Goal: Task Accomplishment & Management: Use online tool/utility

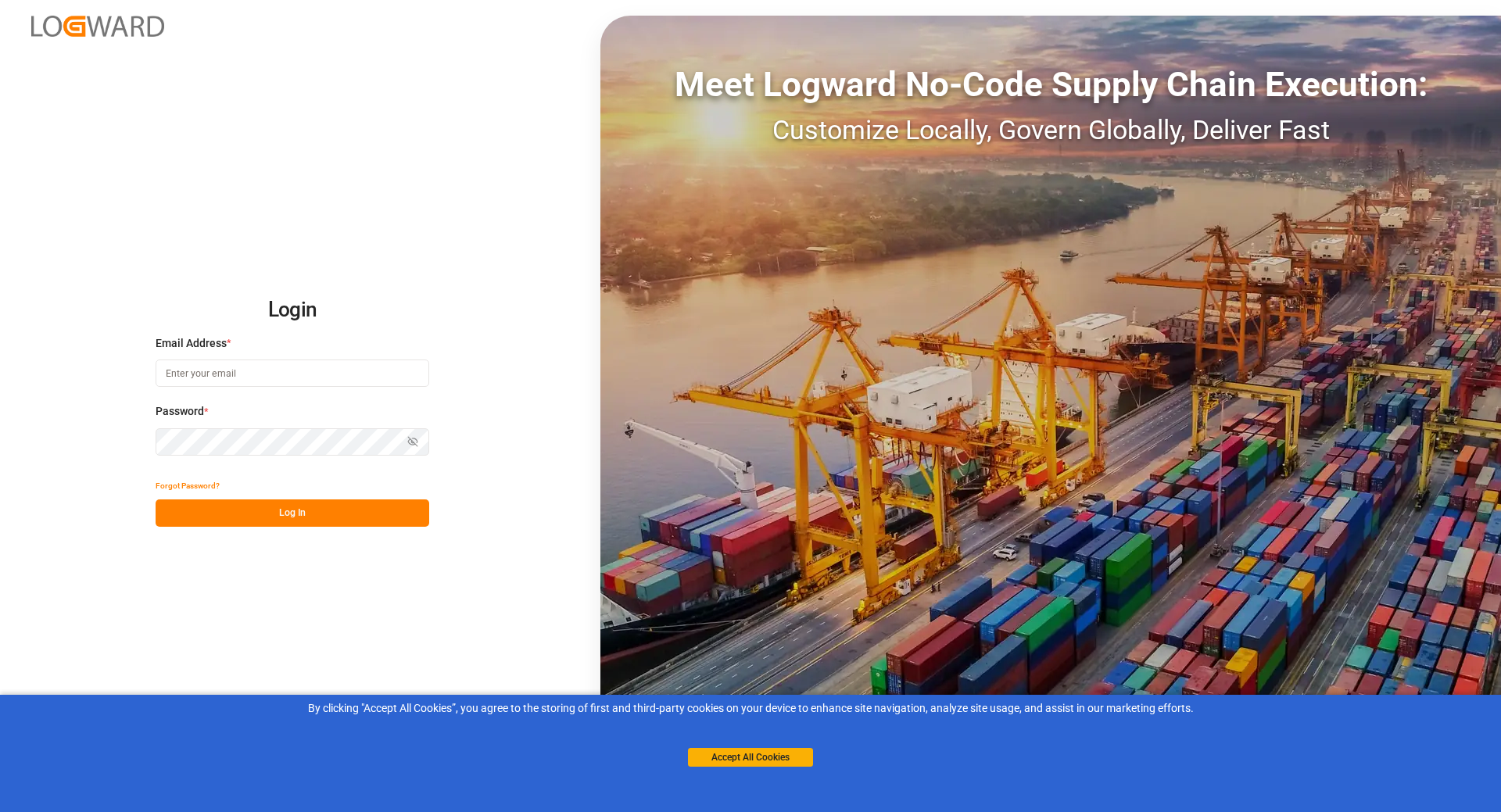
type input "[EMAIL_ADDRESS][DOMAIN_NAME]"
drag, startPoint x: 284, startPoint y: 503, endPoint x: 430, endPoint y: 568, distance: 159.8
click at [284, 502] on button "Log In" at bounding box center [292, 513] width 274 height 27
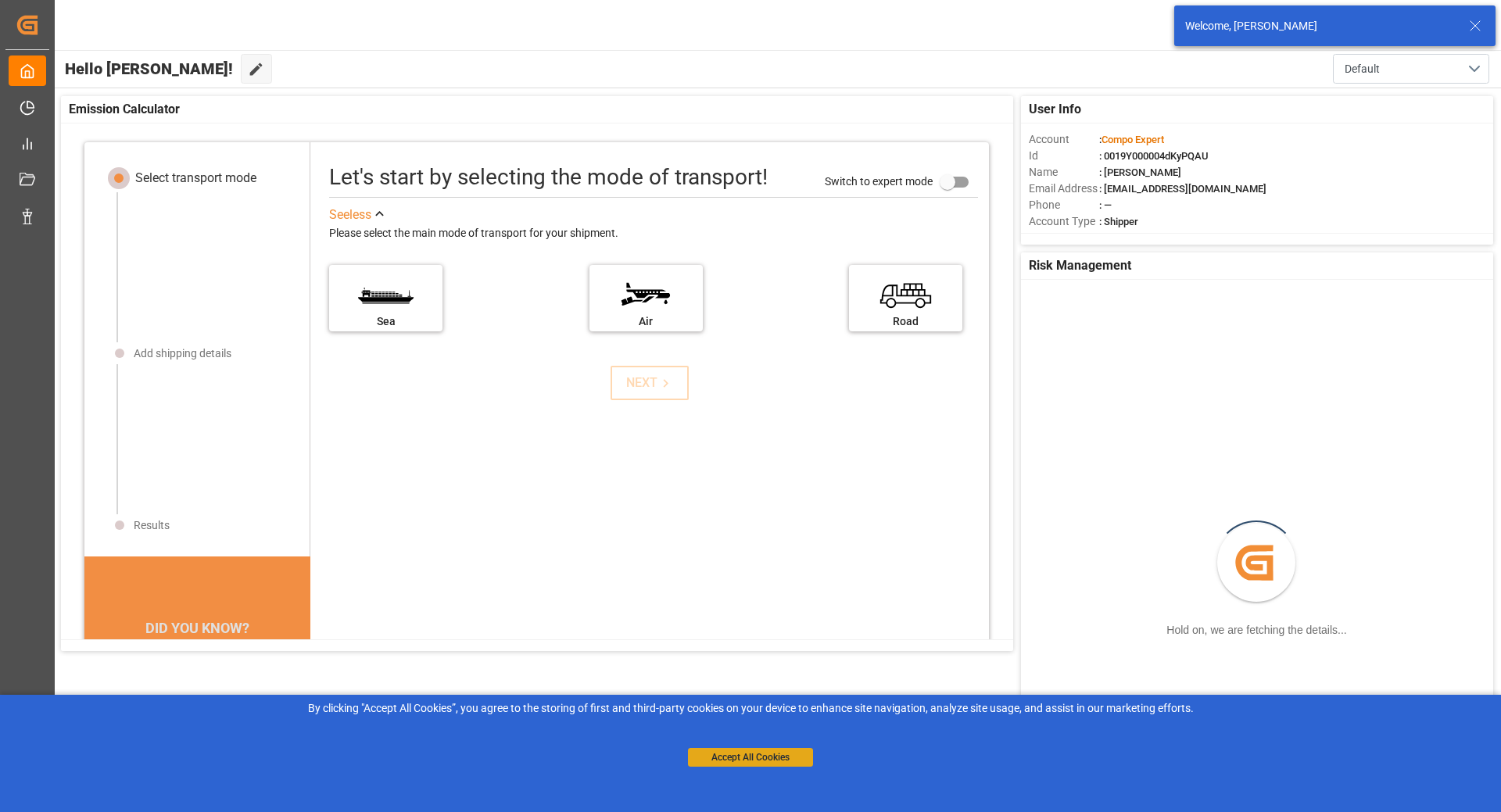
click at [790, 755] on button "Accept All Cookies" at bounding box center [750, 757] width 125 height 19
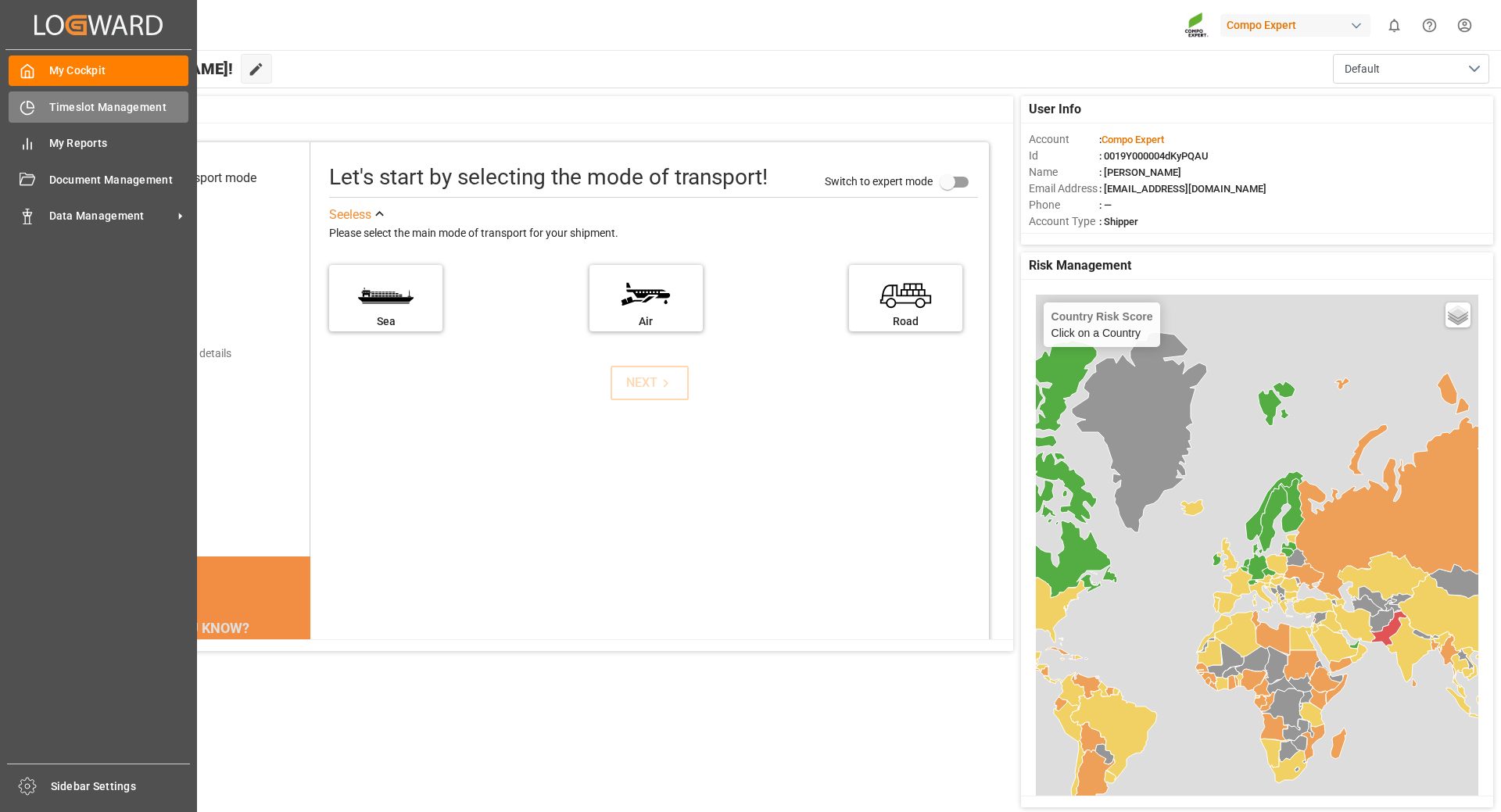
click at [127, 117] on div "Timeslot Management Timeslot Management" at bounding box center [98, 107] width 180 height 31
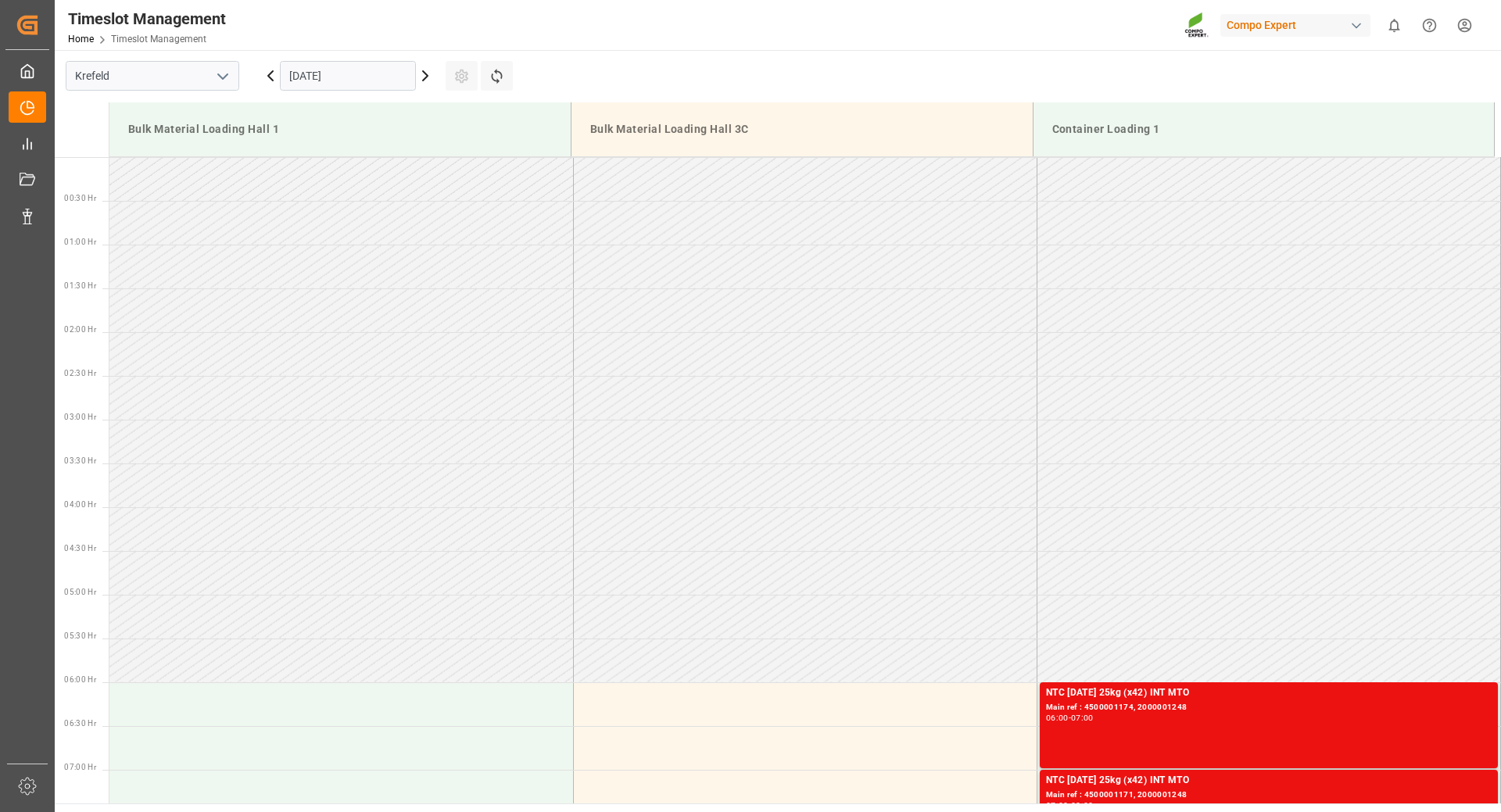
scroll to position [690, 0]
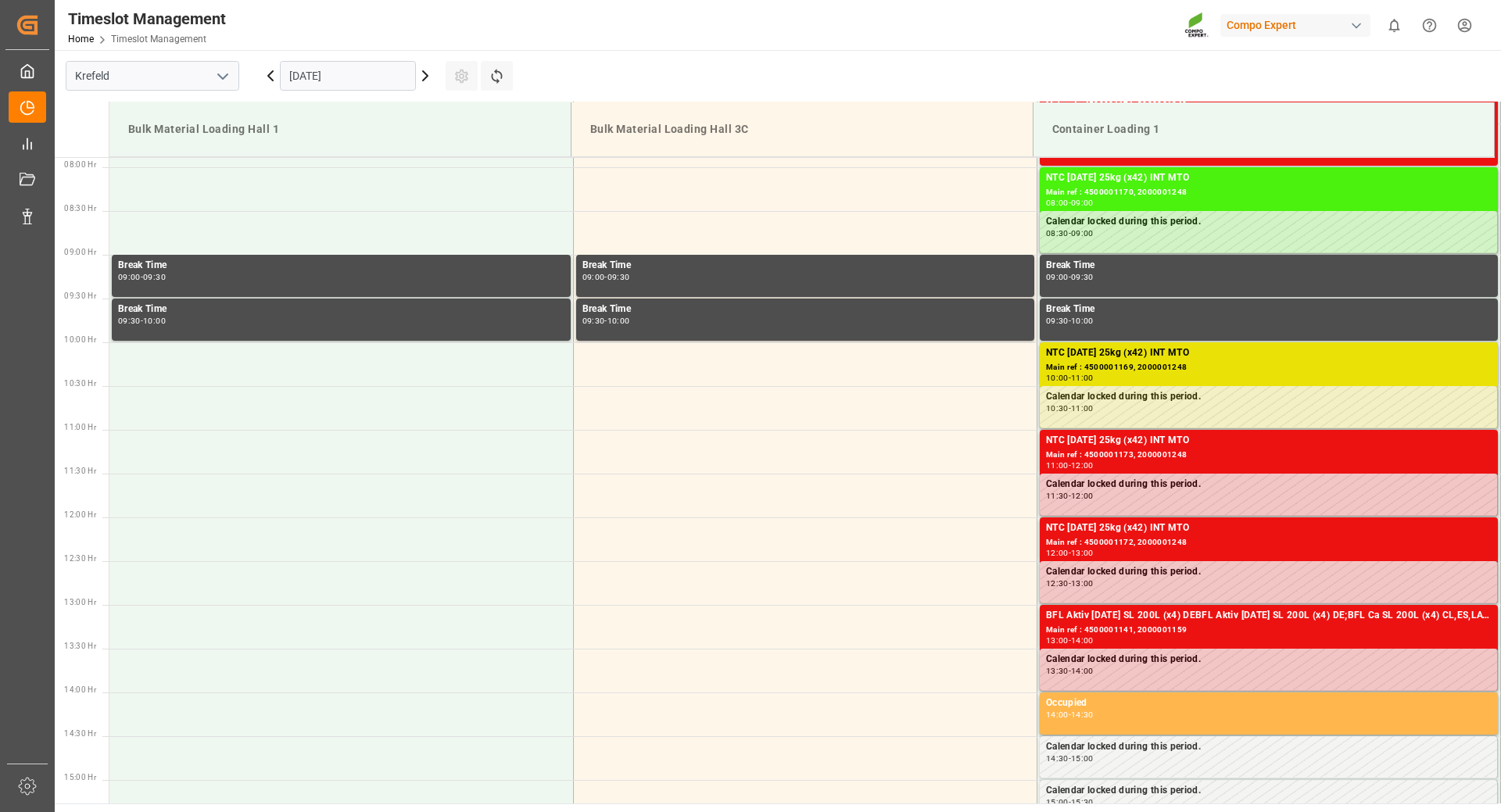
click at [426, 77] on icon at bounding box center [426, 75] width 5 height 9
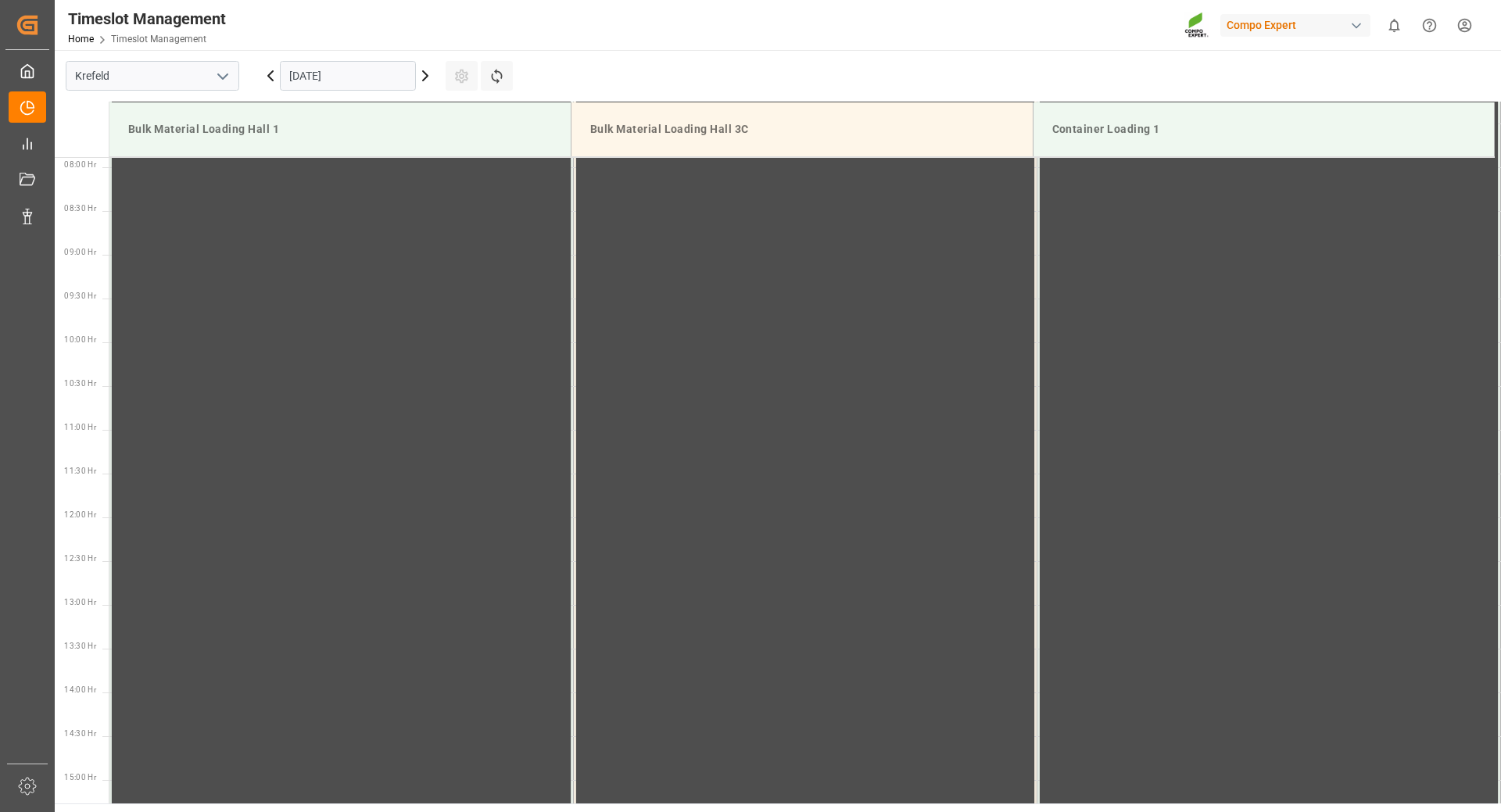
click at [426, 77] on icon at bounding box center [426, 75] width 5 height 9
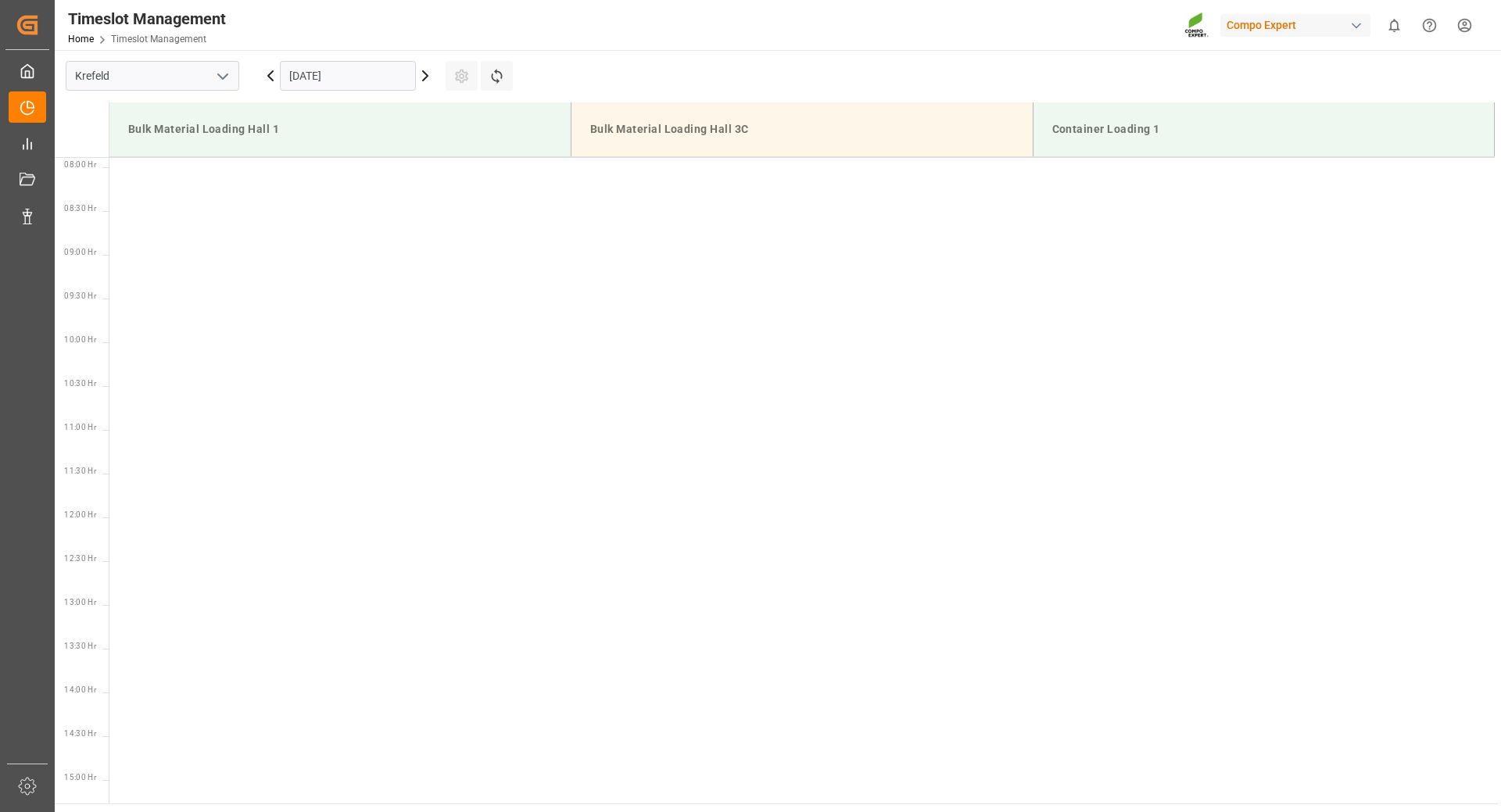
click at [426, 77] on icon at bounding box center [426, 75] width 5 height 9
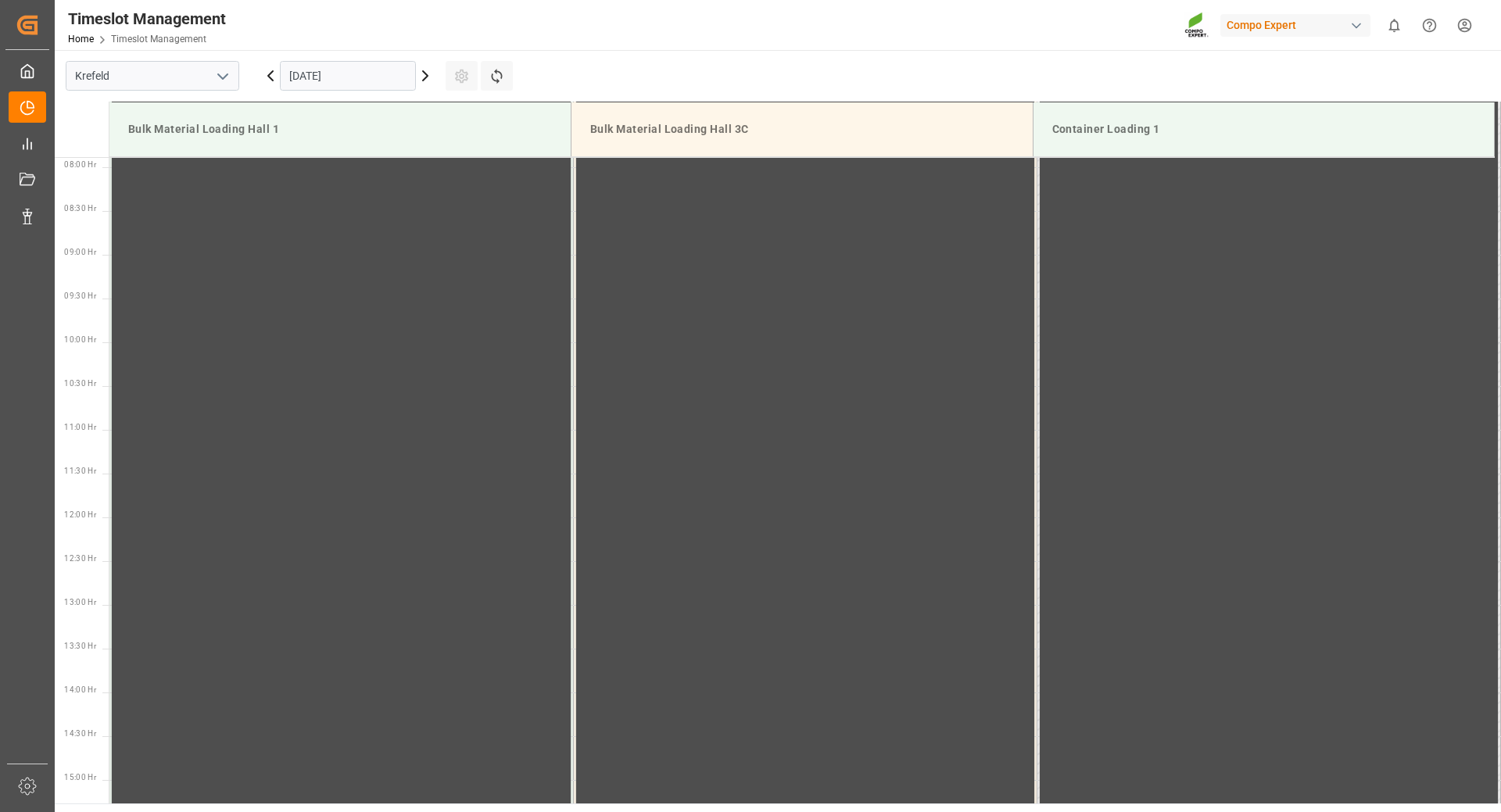
click at [426, 77] on icon at bounding box center [426, 75] width 5 height 9
click at [425, 73] on icon at bounding box center [426, 75] width 5 height 9
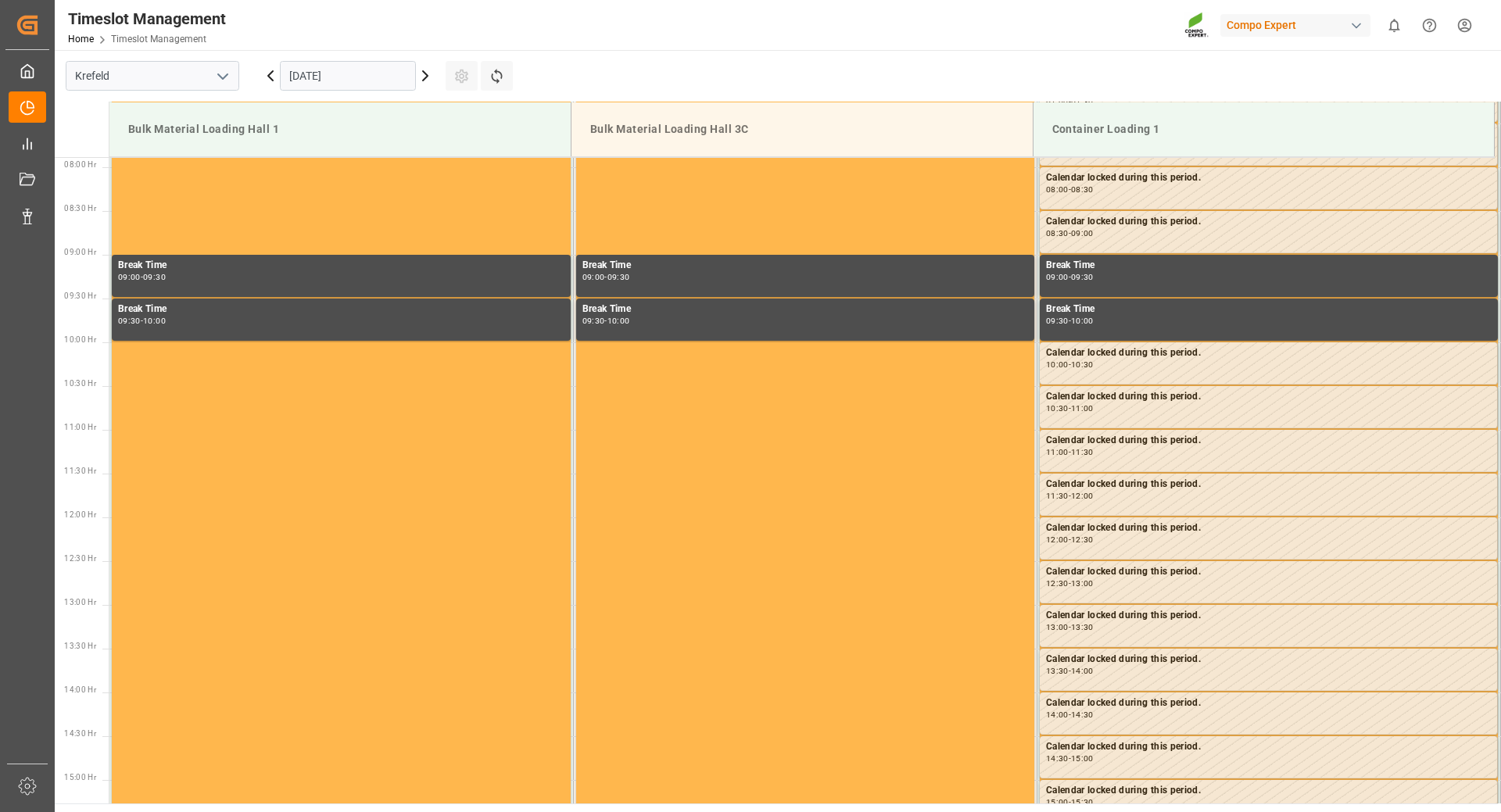
click at [425, 73] on icon at bounding box center [426, 75] width 5 height 9
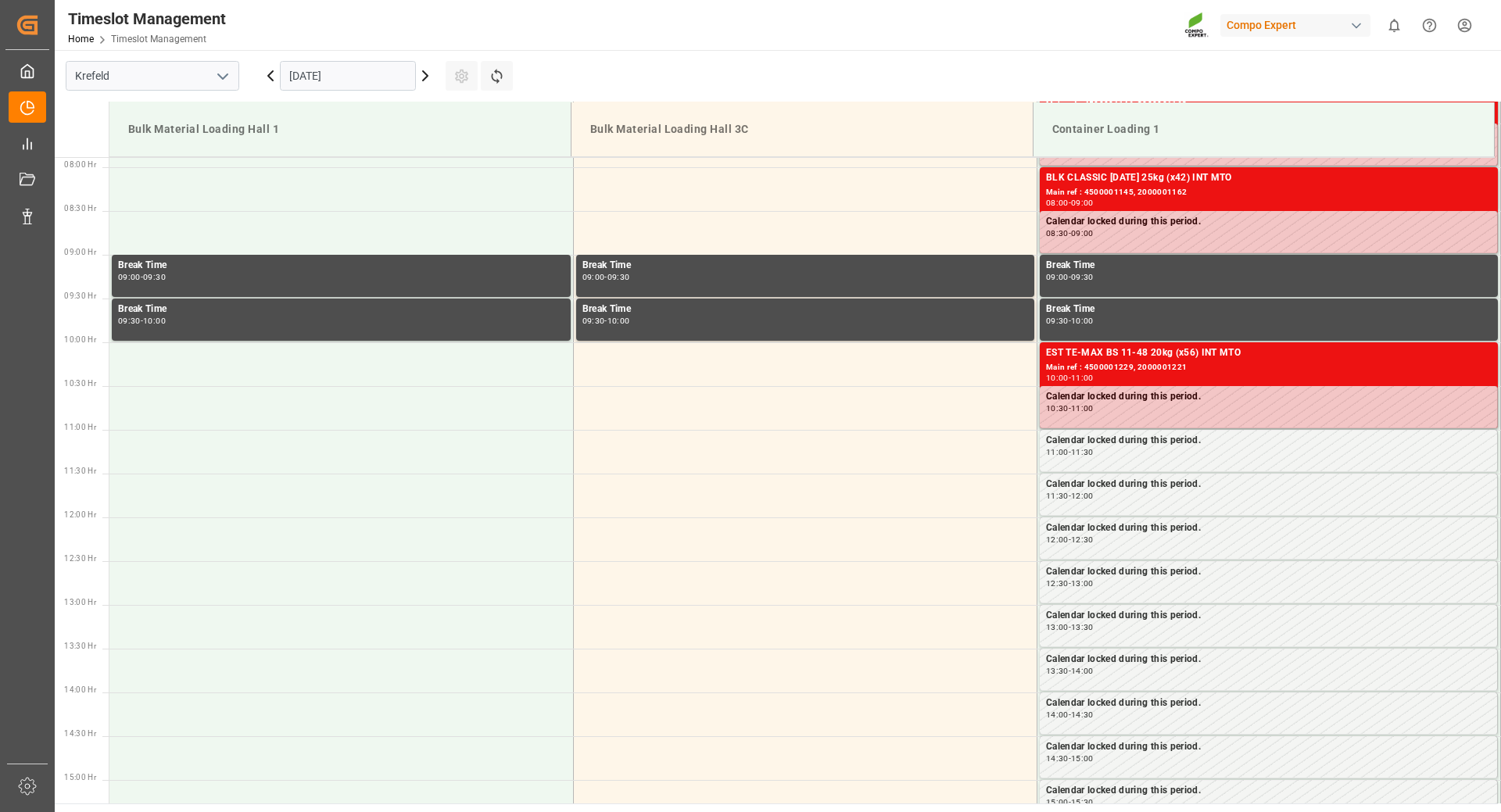
click at [425, 73] on icon at bounding box center [426, 75] width 5 height 9
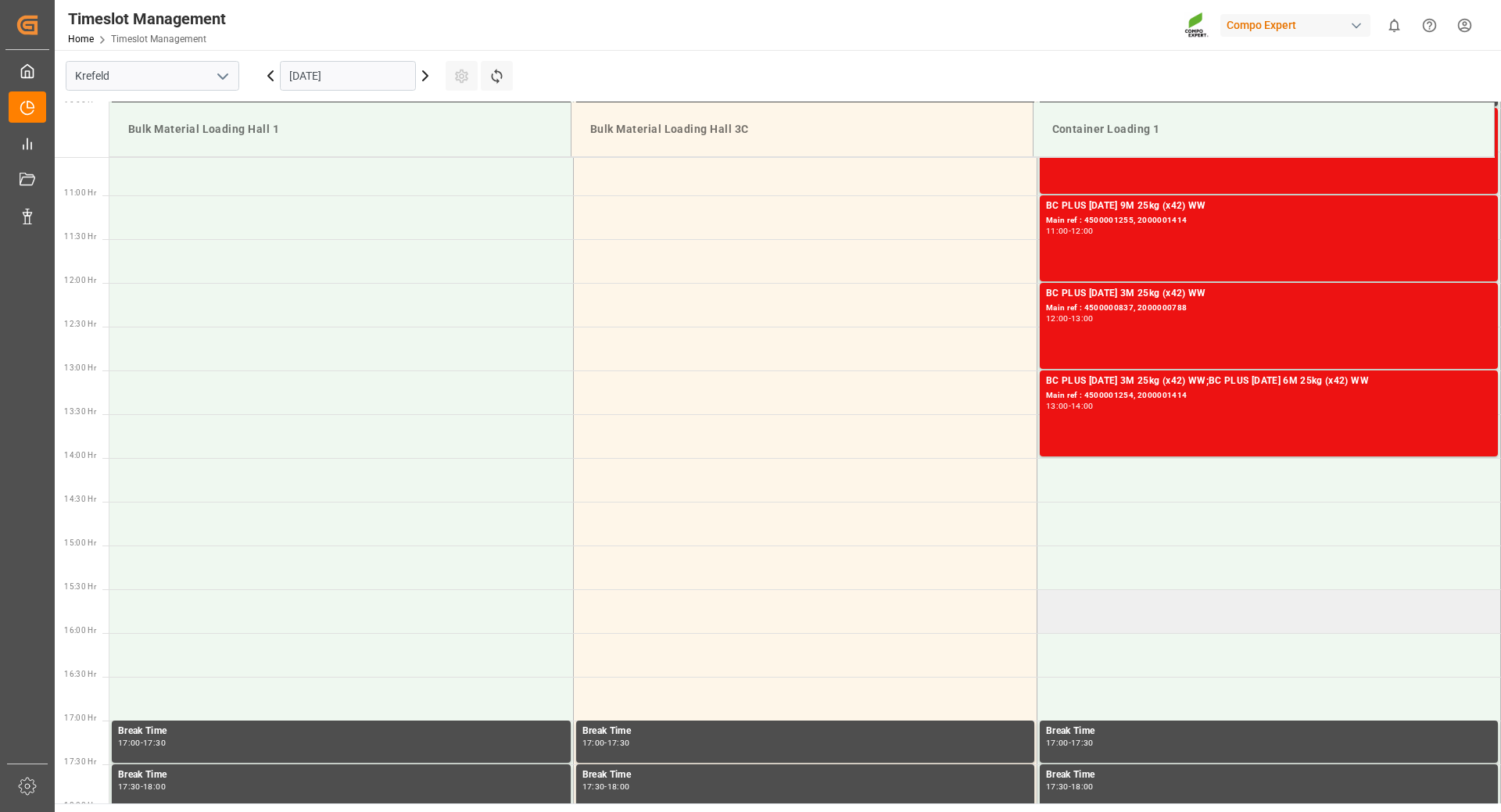
scroll to position [1003, 0]
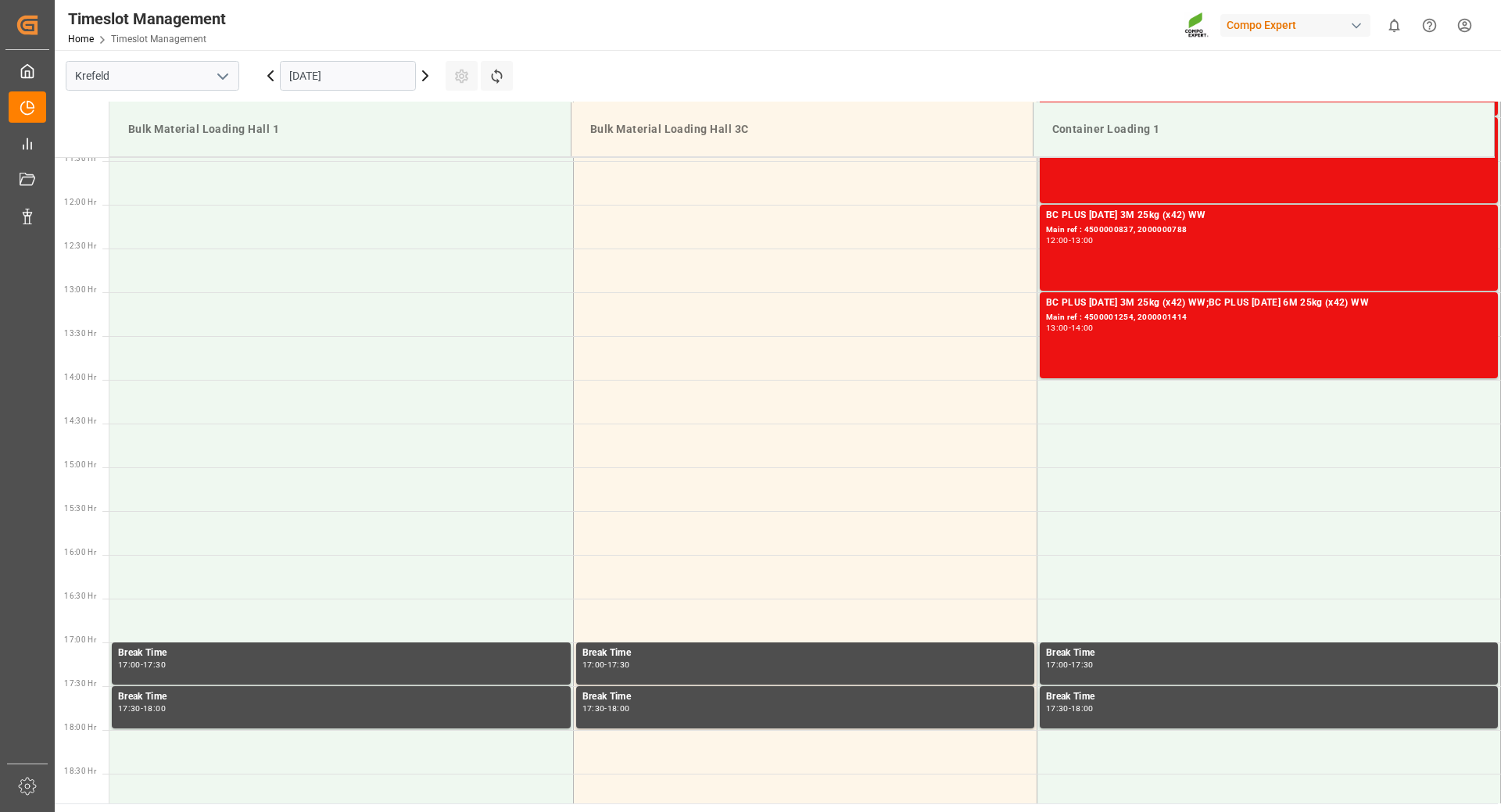
click at [426, 78] on icon at bounding box center [426, 75] width 5 height 9
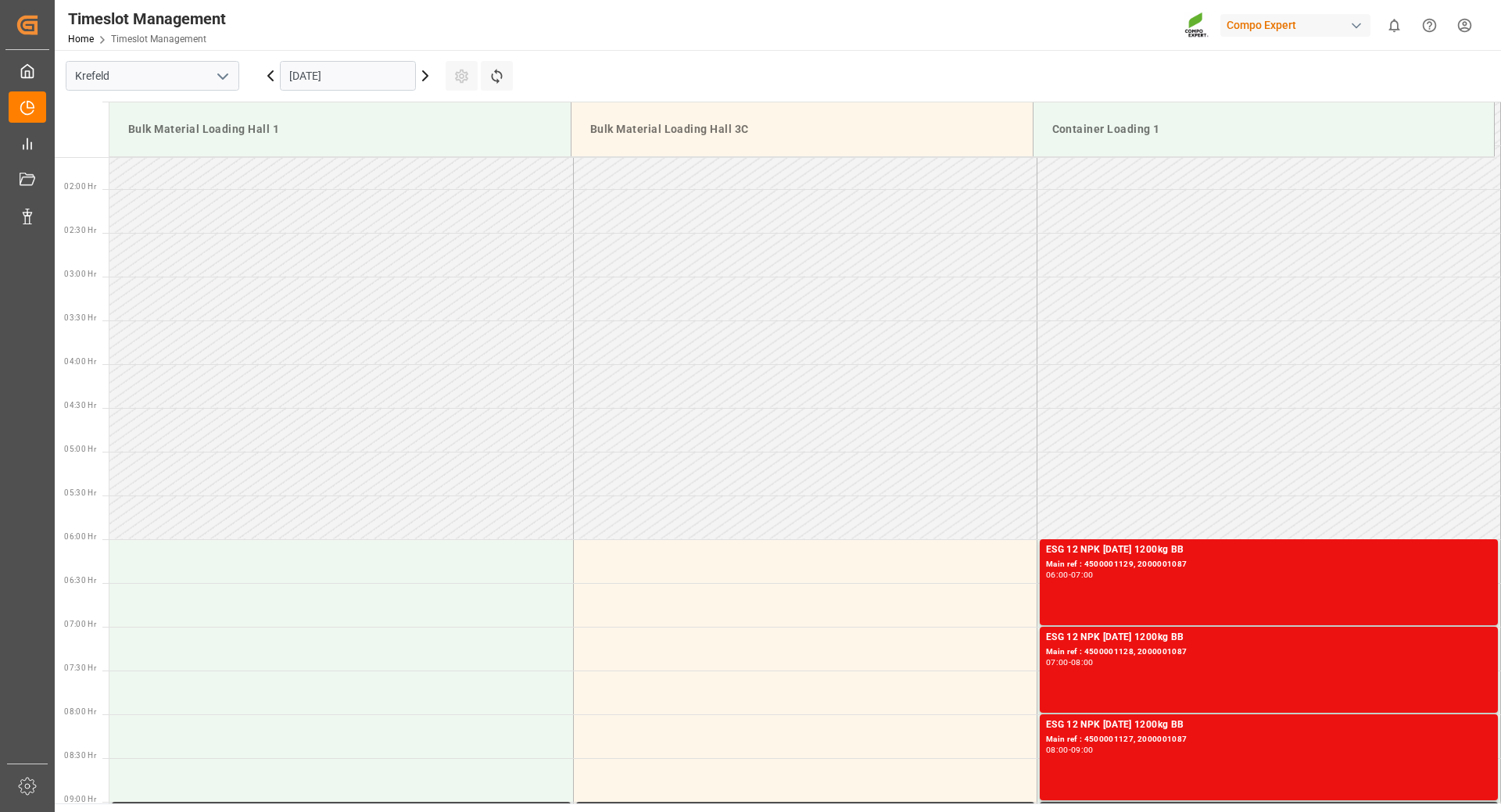
scroll to position [0, 0]
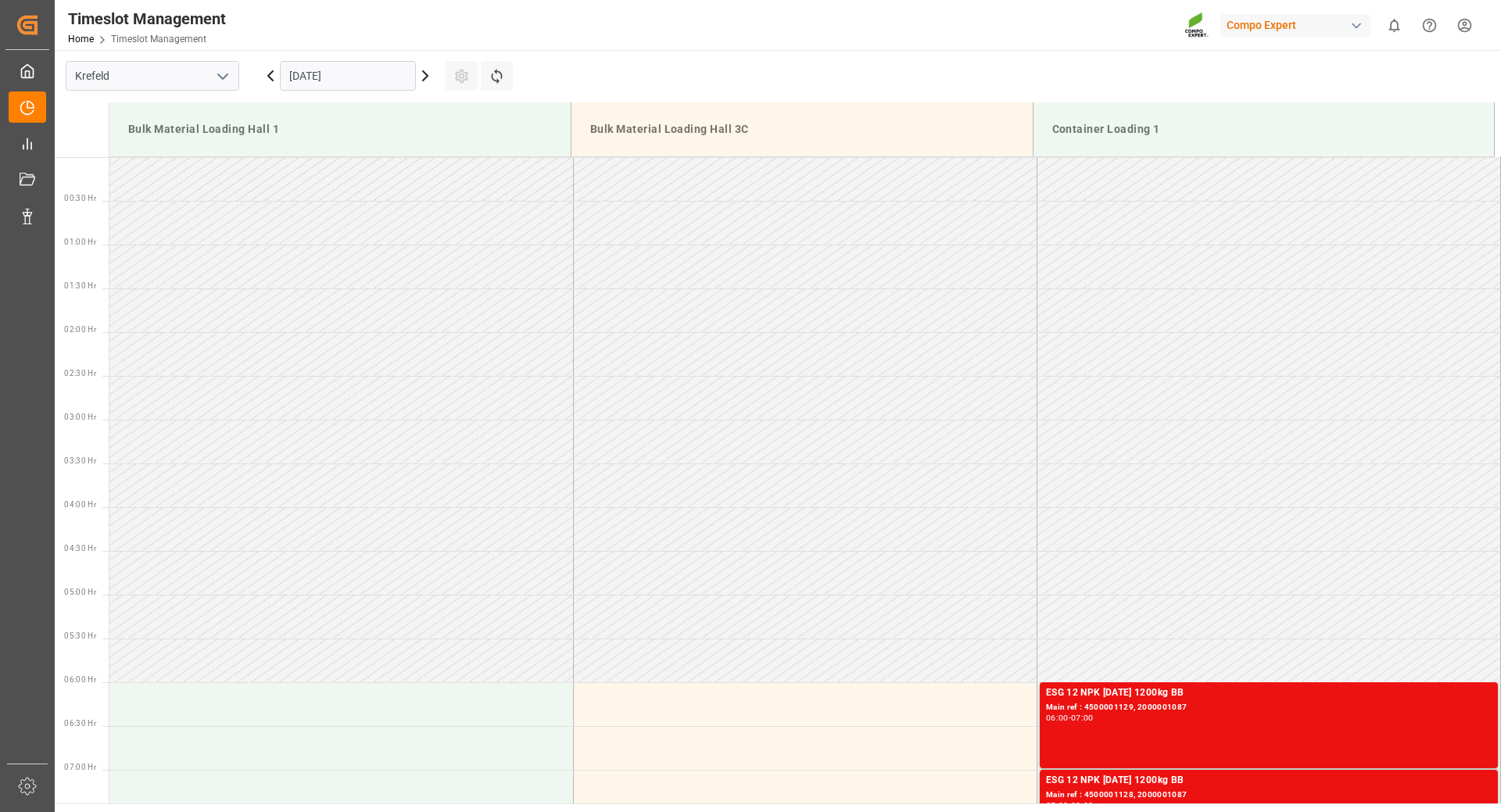
click at [1470, 22] on html "Created by potrace 1.15, written by [PERSON_NAME] [DATE]-[DATE] Created by potr…" at bounding box center [750, 406] width 1501 height 812
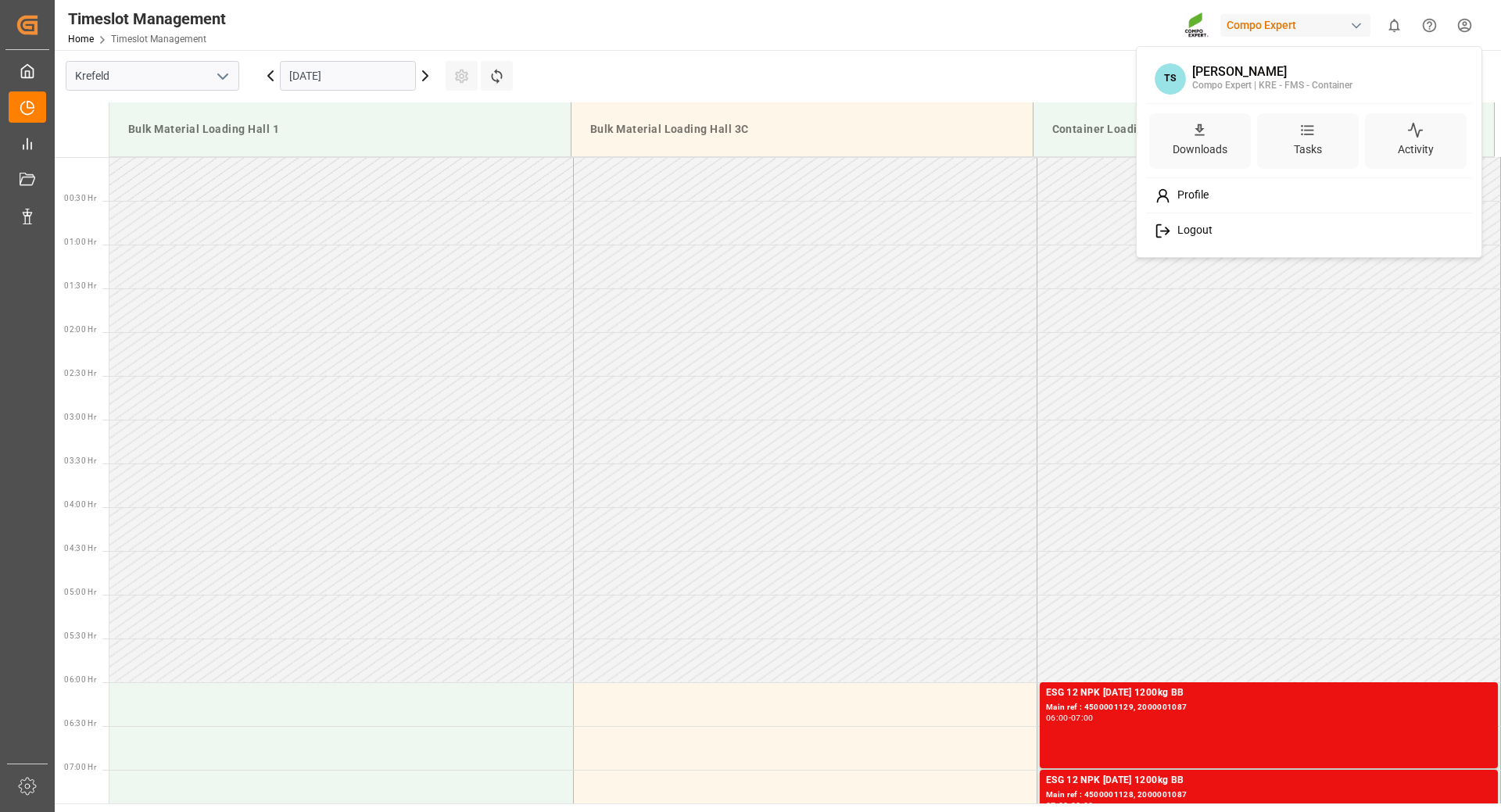
click at [1193, 236] on span "Logout" at bounding box center [1192, 230] width 42 height 14
